Goal: Task Accomplishment & Management: Manage account settings

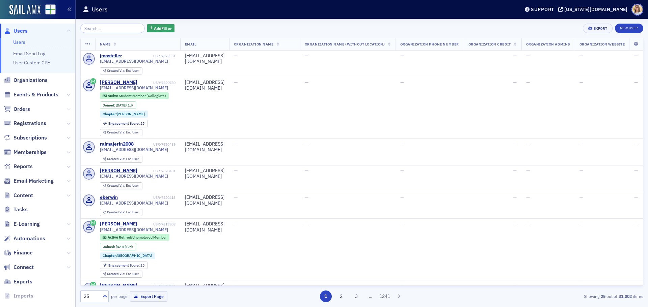
click at [66, 109] on icon at bounding box center [68, 109] width 4 height 4
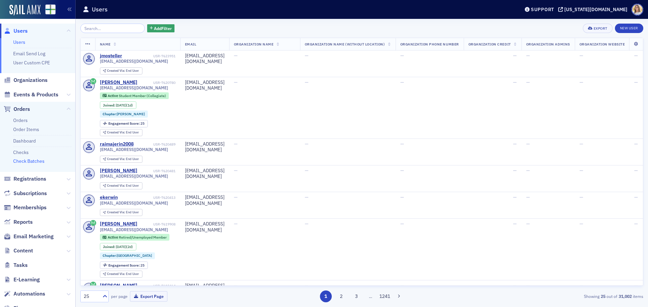
click at [42, 161] on link "Check Batches" at bounding box center [28, 161] width 31 height 6
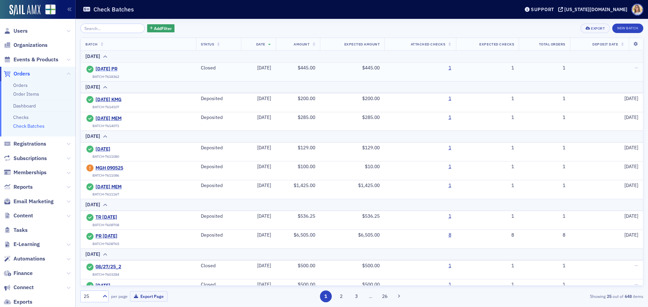
click at [116, 70] on span "[DATE] PR" at bounding box center [125, 69] width 61 height 6
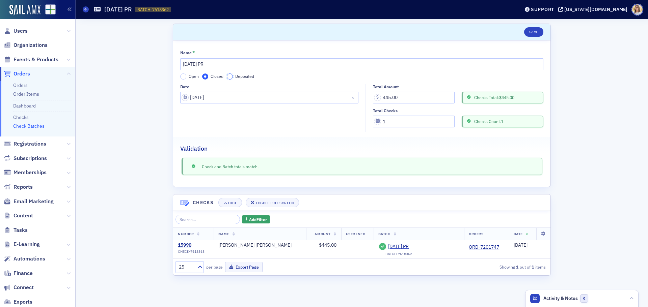
click at [228, 75] on input "Deposited" at bounding box center [230, 77] width 6 height 6
click at [260, 122] on input "Deposit Date" at bounding box center [269, 122] width 178 height 12
select select "8"
select select "2025"
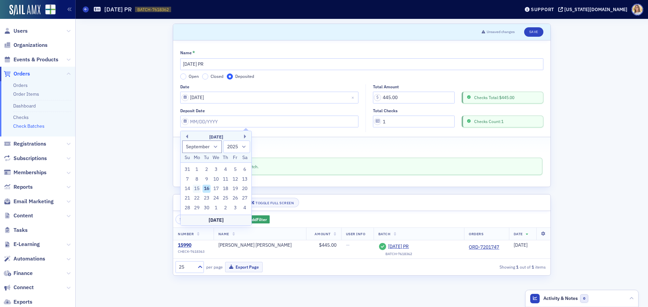
click at [198, 188] on div "15" at bounding box center [197, 189] width 8 height 8
type input "[DATE]"
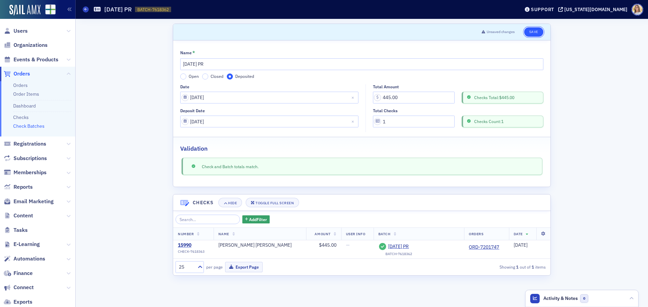
click at [531, 30] on button "Save" at bounding box center [533, 31] width 19 height 9
click at [22, 29] on span "Users" at bounding box center [20, 30] width 14 height 7
